Goal: Transaction & Acquisition: Purchase product/service

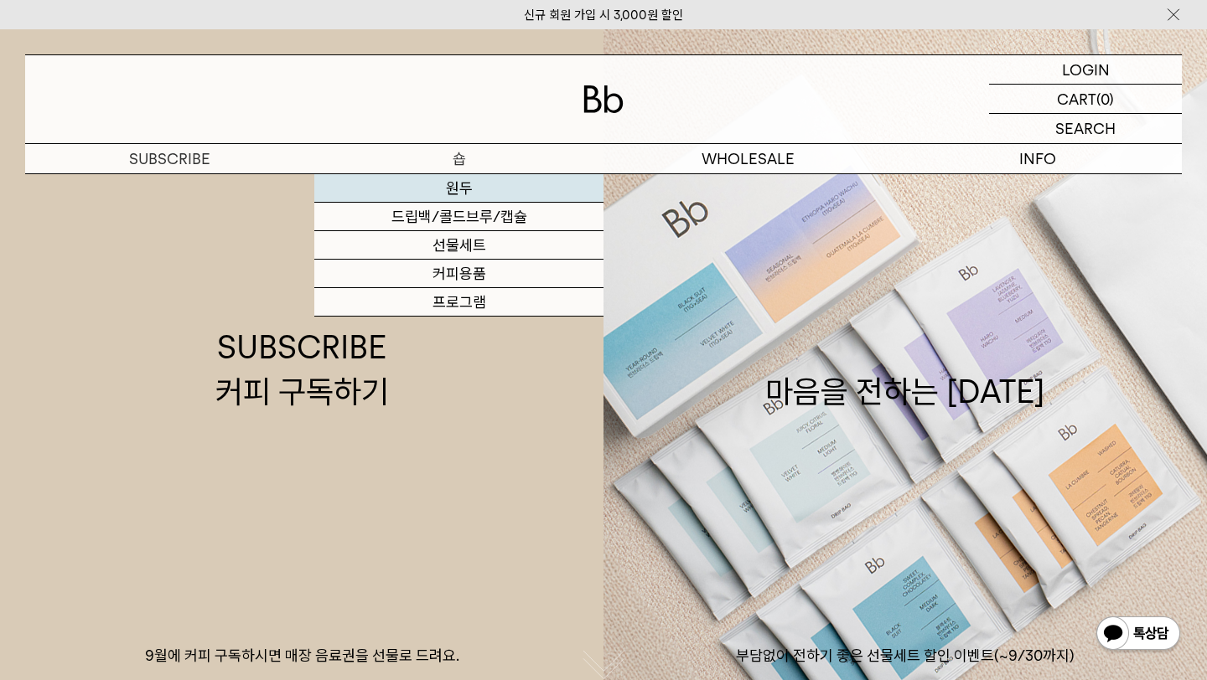
click at [465, 179] on link "원두" at bounding box center [458, 188] width 289 height 28
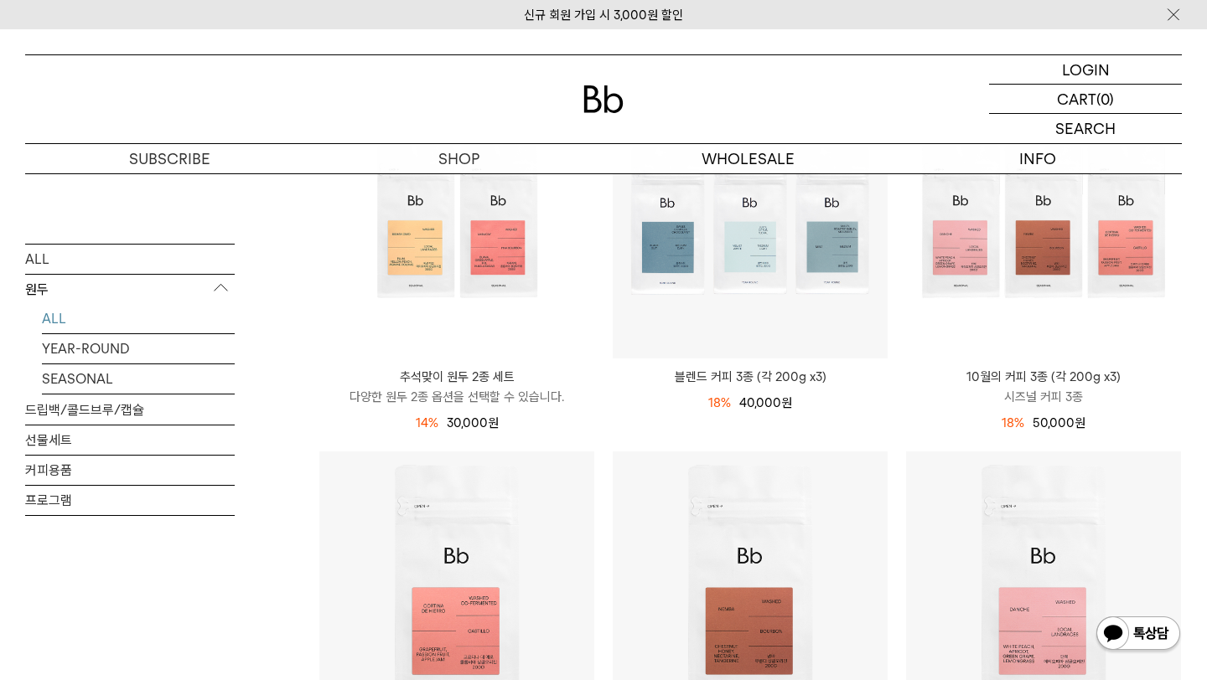
scroll to position [495, 0]
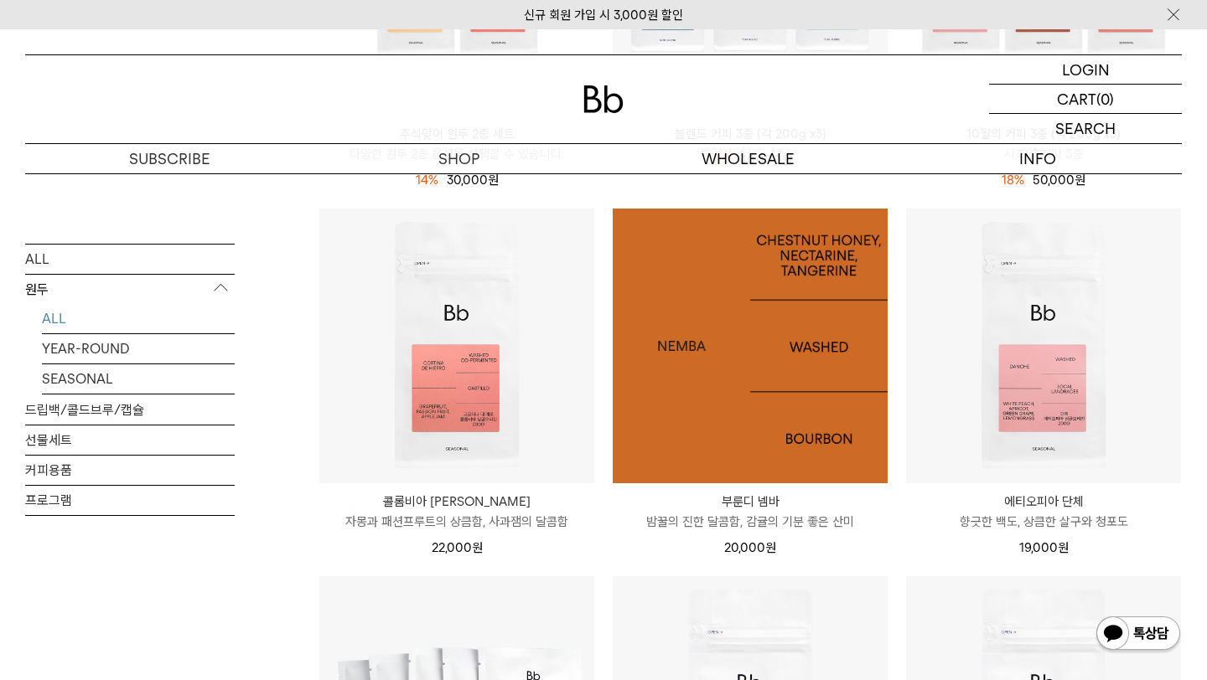
click at [774, 350] on img at bounding box center [750, 346] width 275 height 275
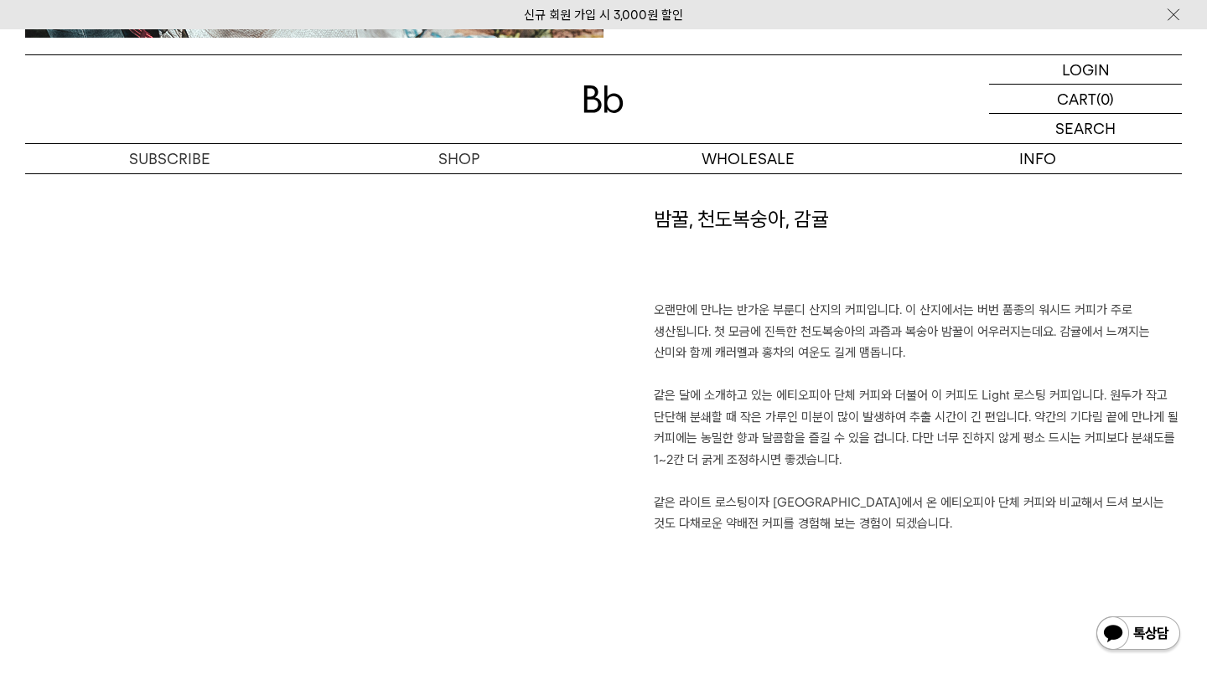
scroll to position [1167, 0]
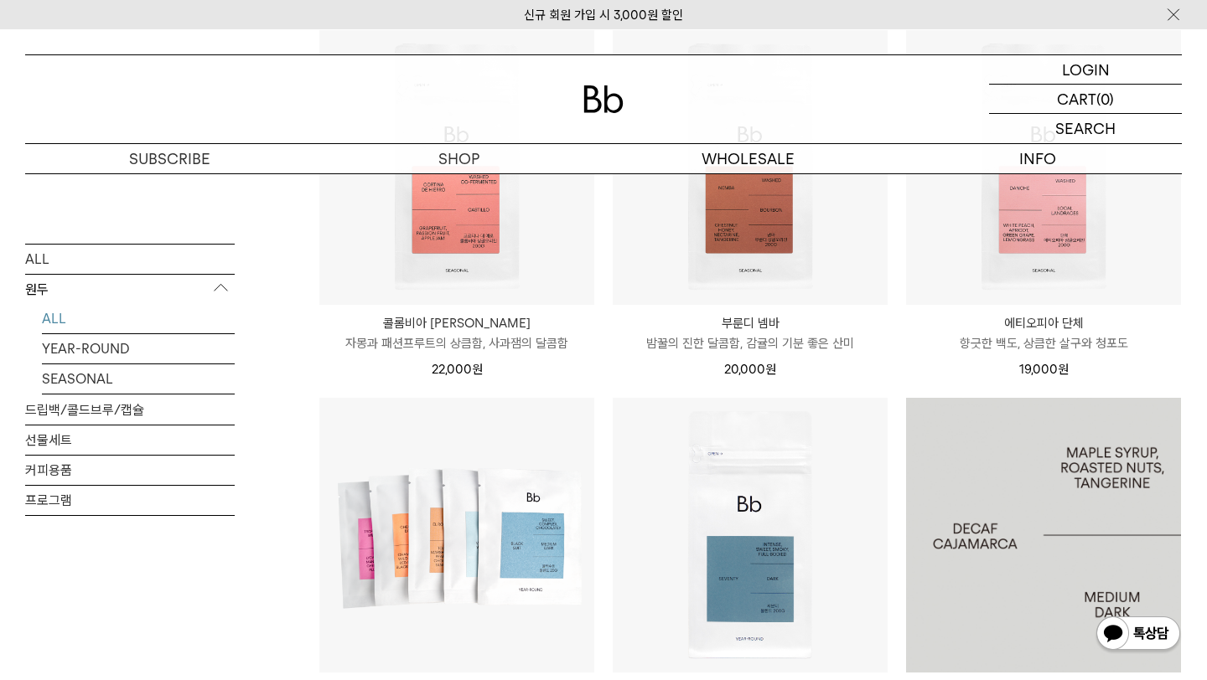
scroll to position [506, 0]
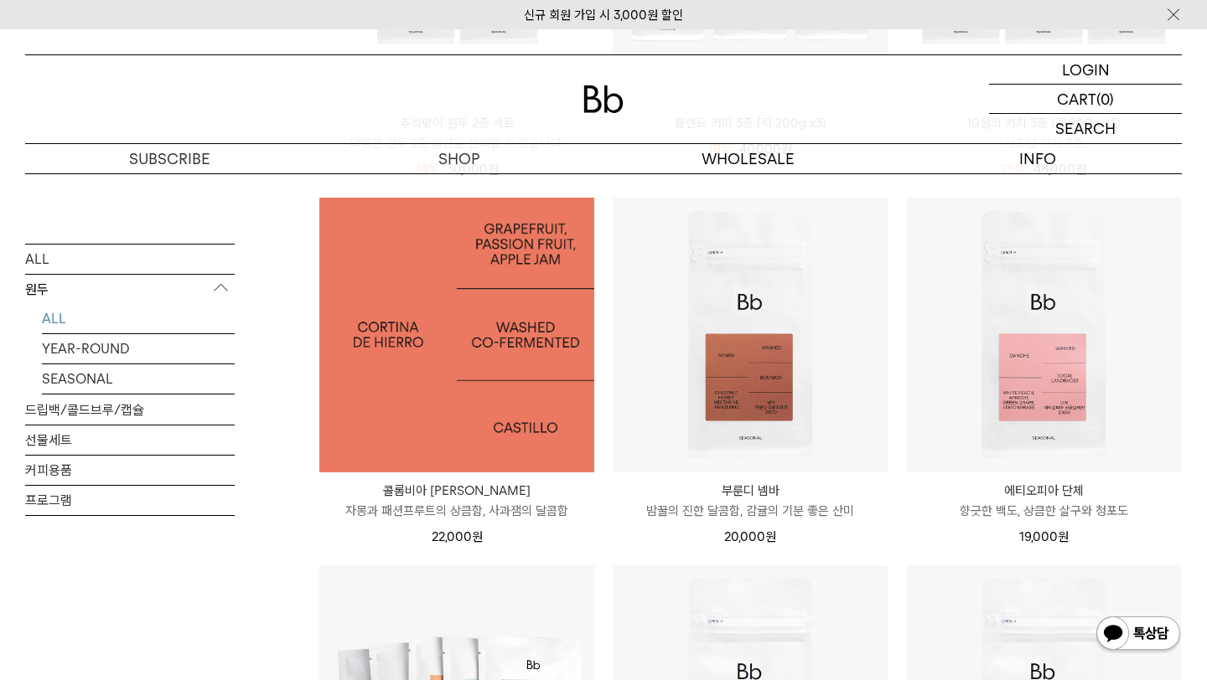
click at [432, 385] on img at bounding box center [456, 335] width 275 height 275
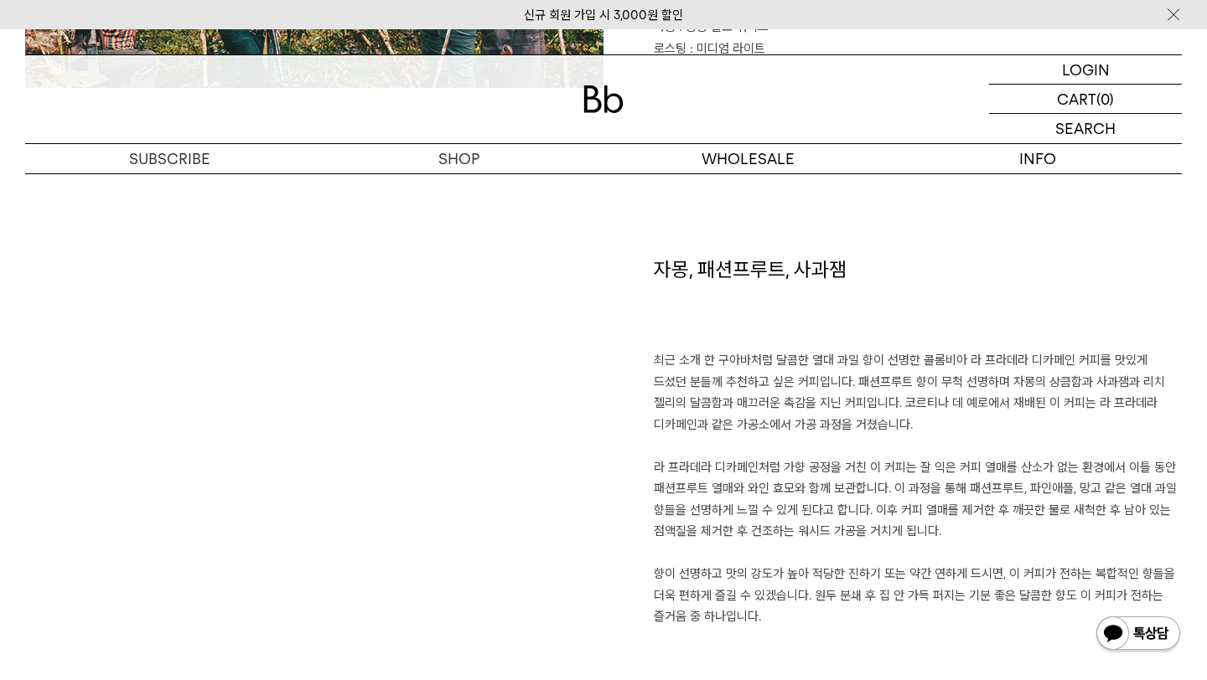
scroll to position [1128, 0]
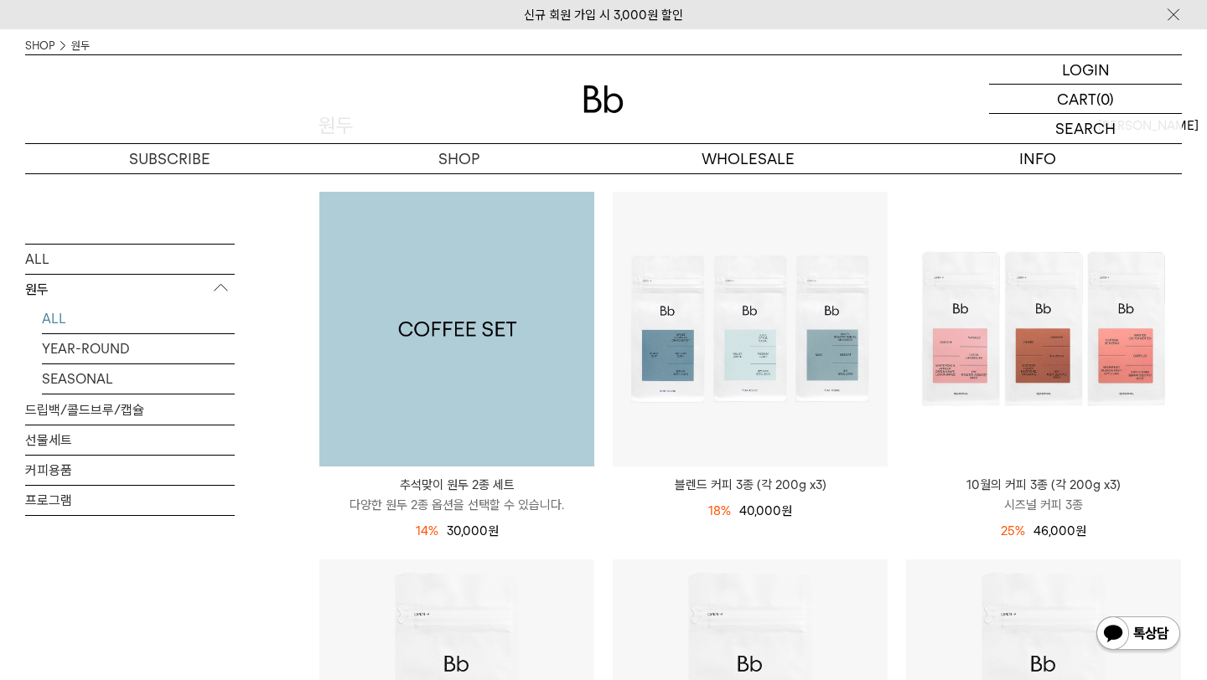
scroll to position [141, 0]
